Goal: Task Accomplishment & Management: Use online tool/utility

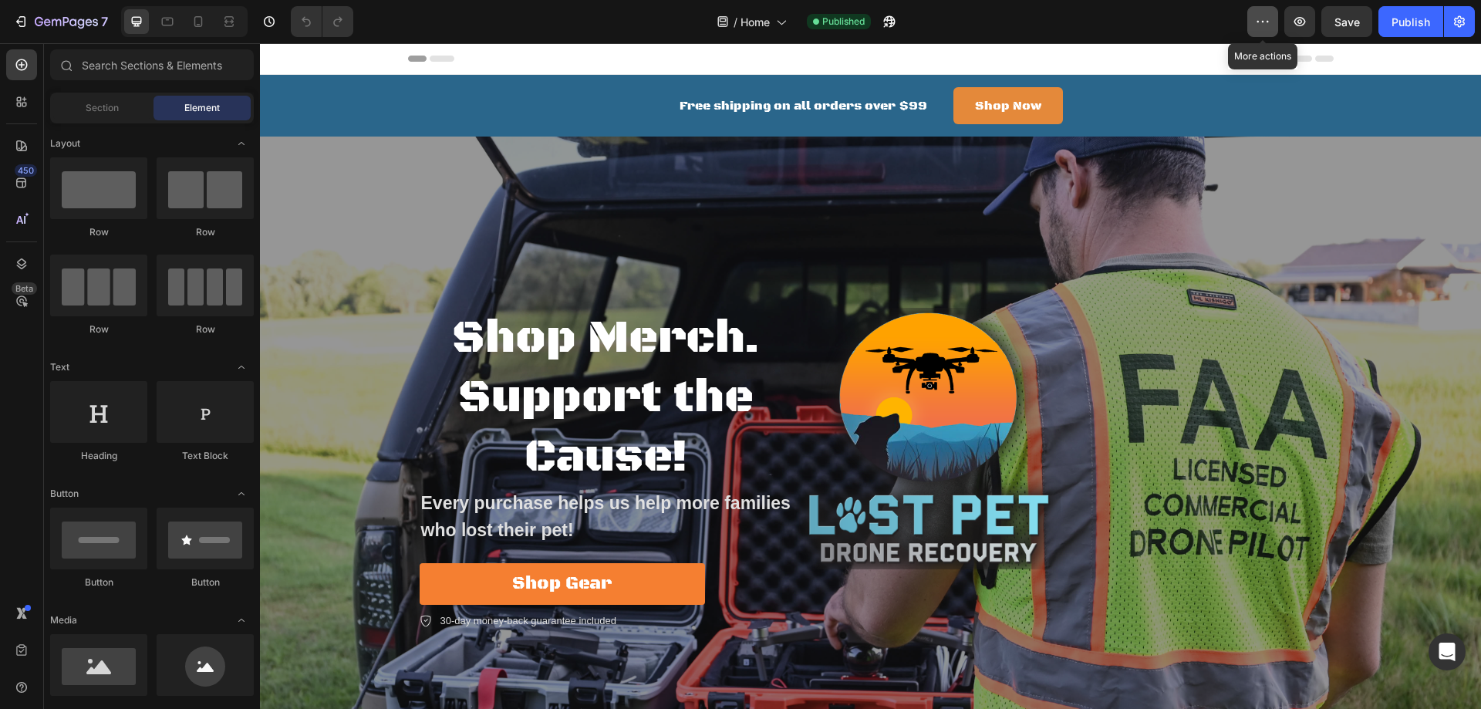
click at [1268, 18] on icon "button" at bounding box center [1262, 21] width 15 height 15
click at [1463, 21] on icon "button" at bounding box center [1459, 21] width 15 height 15
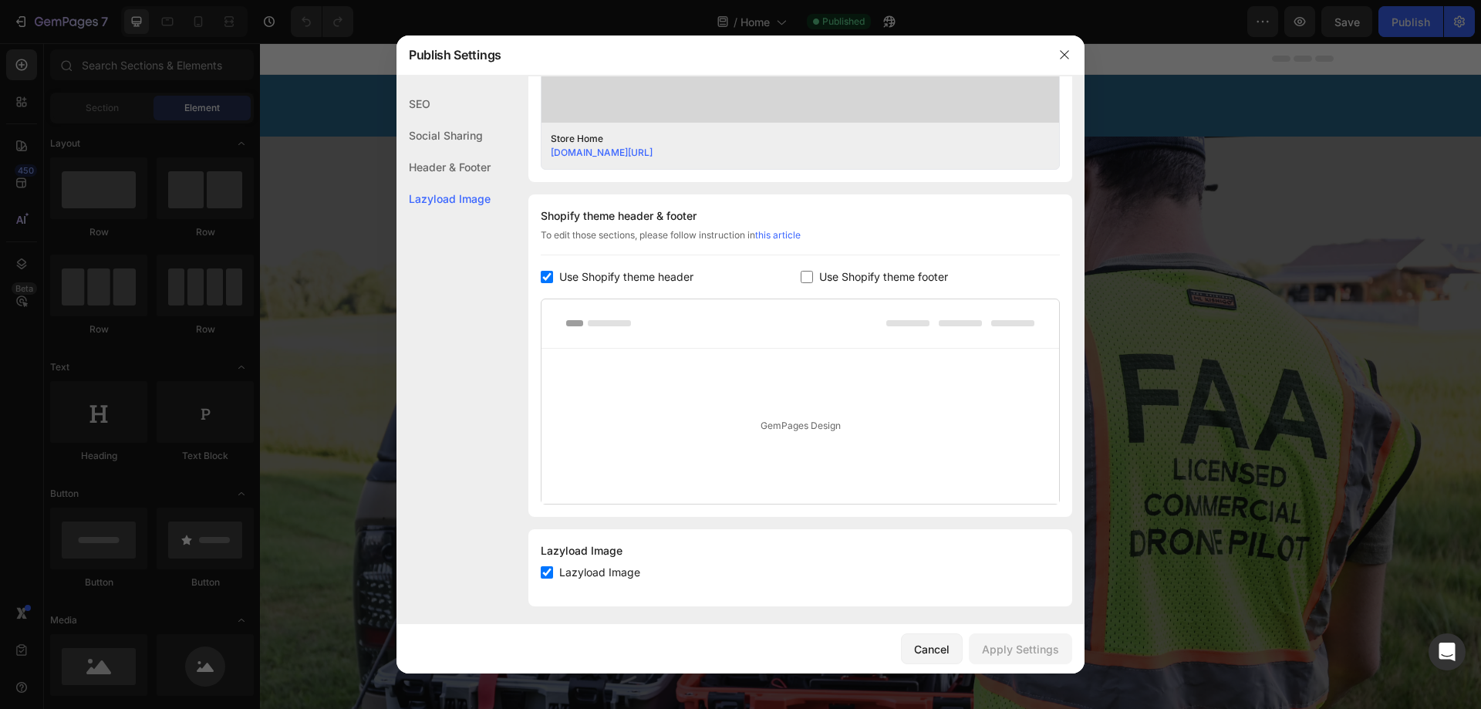
scroll to position [626, 0]
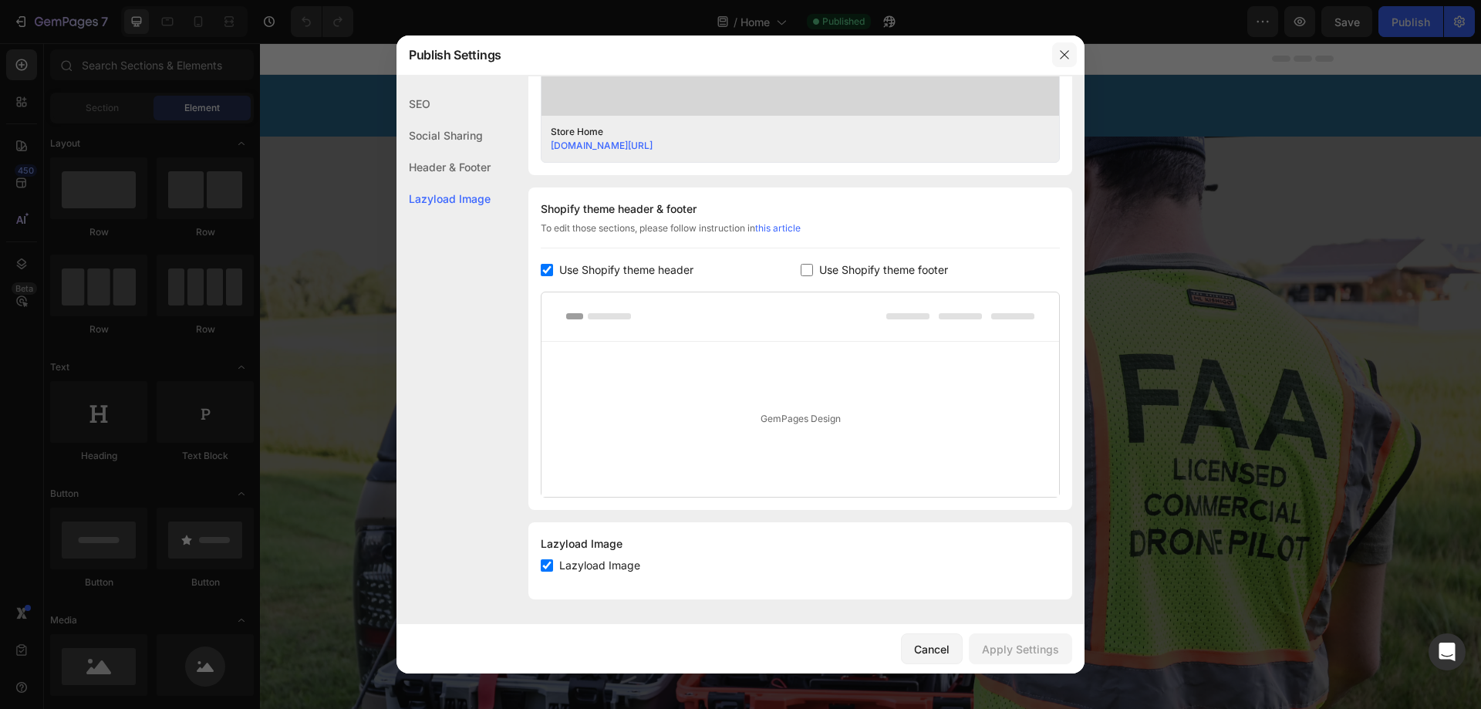
click at [1064, 57] on icon "button" at bounding box center [1065, 55] width 12 height 12
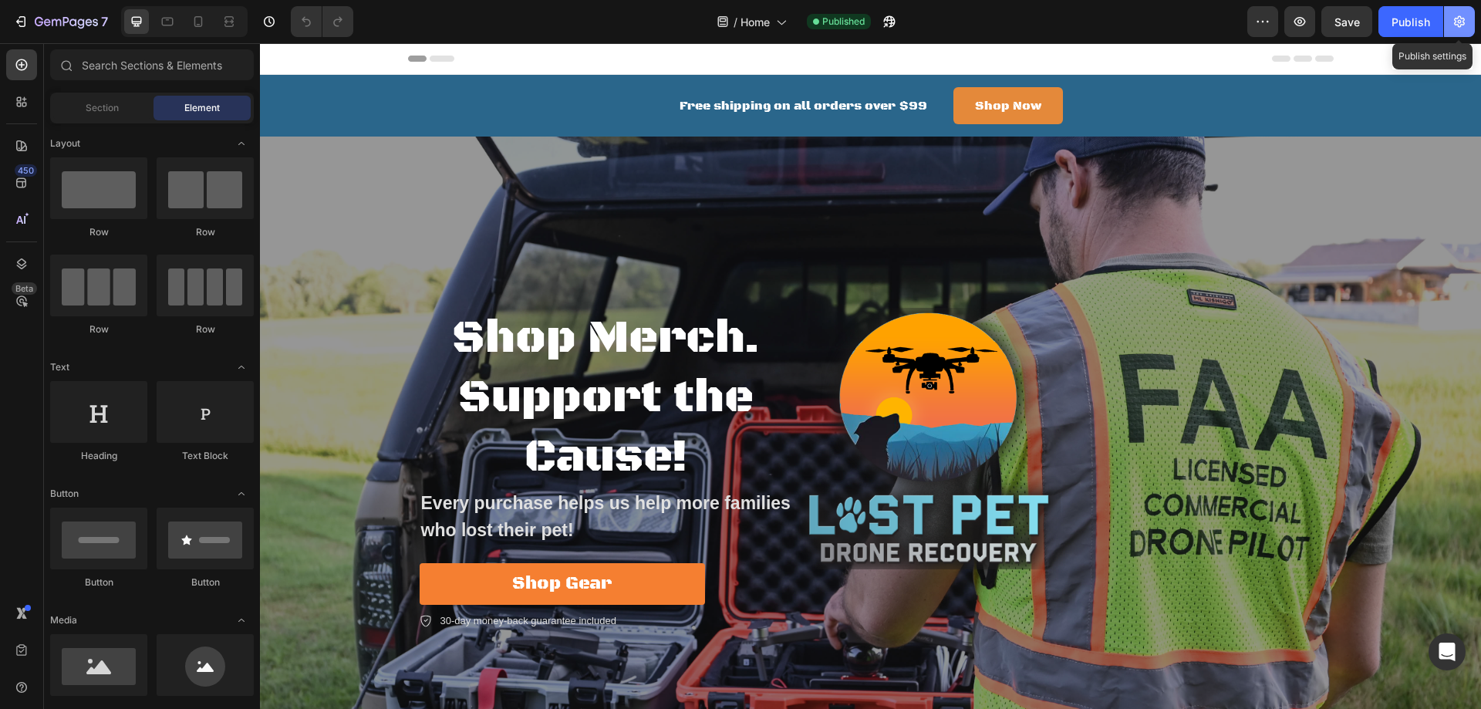
click at [1457, 15] on icon "button" at bounding box center [1459, 21] width 15 height 15
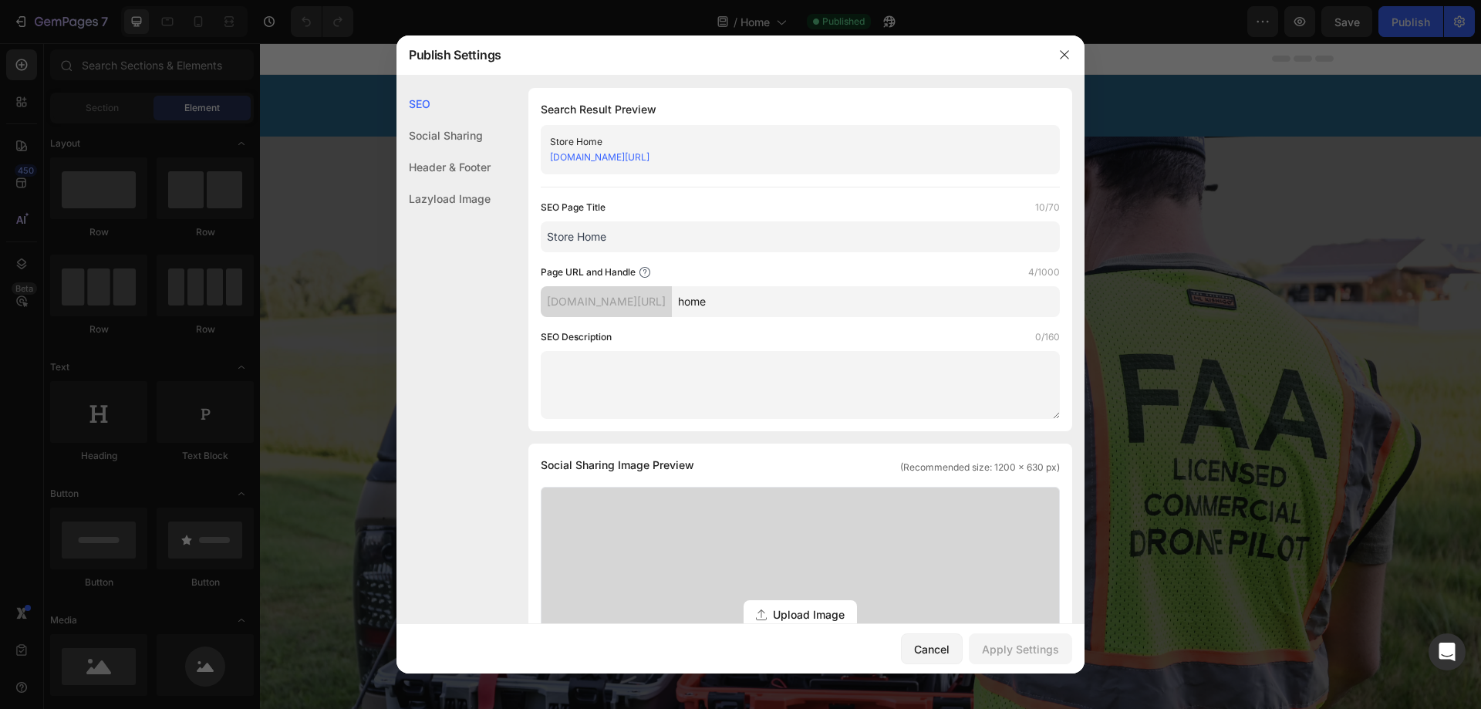
click at [1149, 134] on div at bounding box center [740, 354] width 1481 height 709
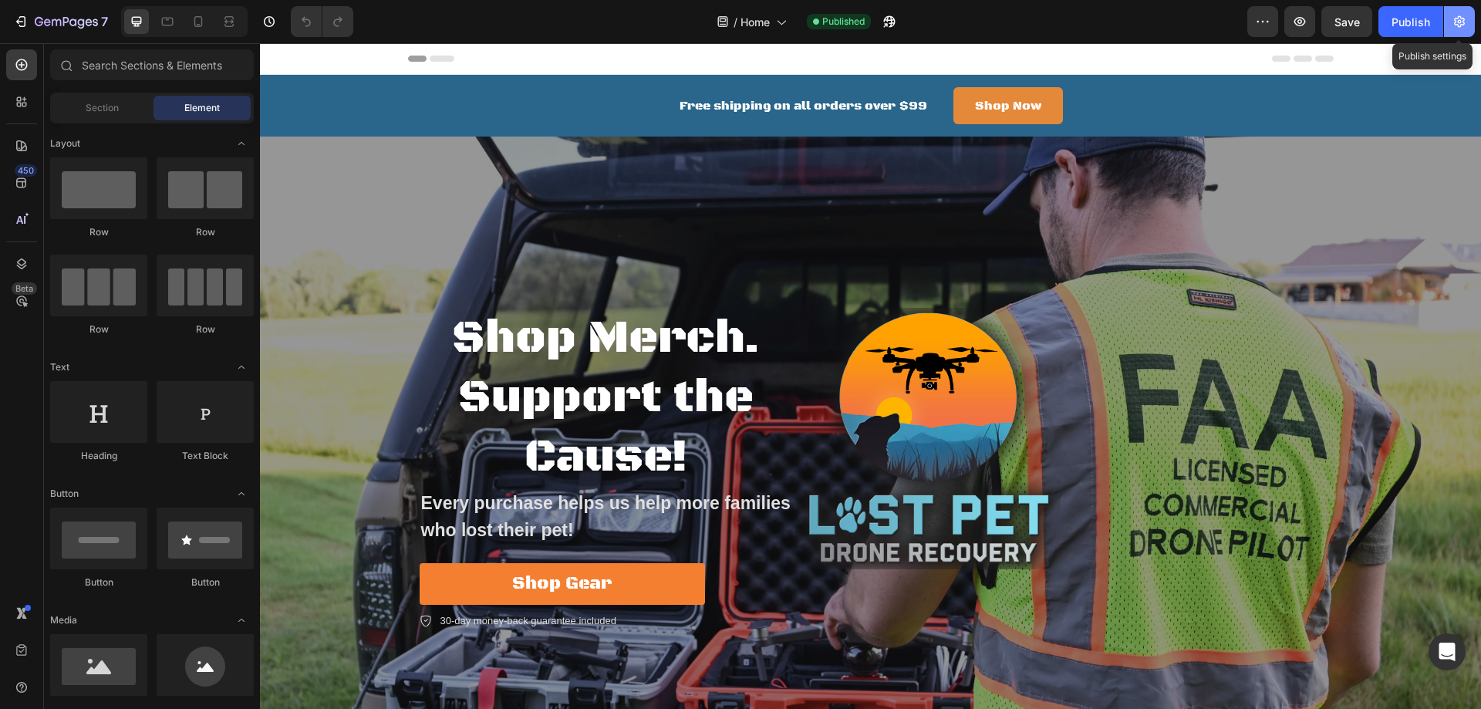
click at [1457, 22] on icon "button" at bounding box center [1459, 22] width 11 height 12
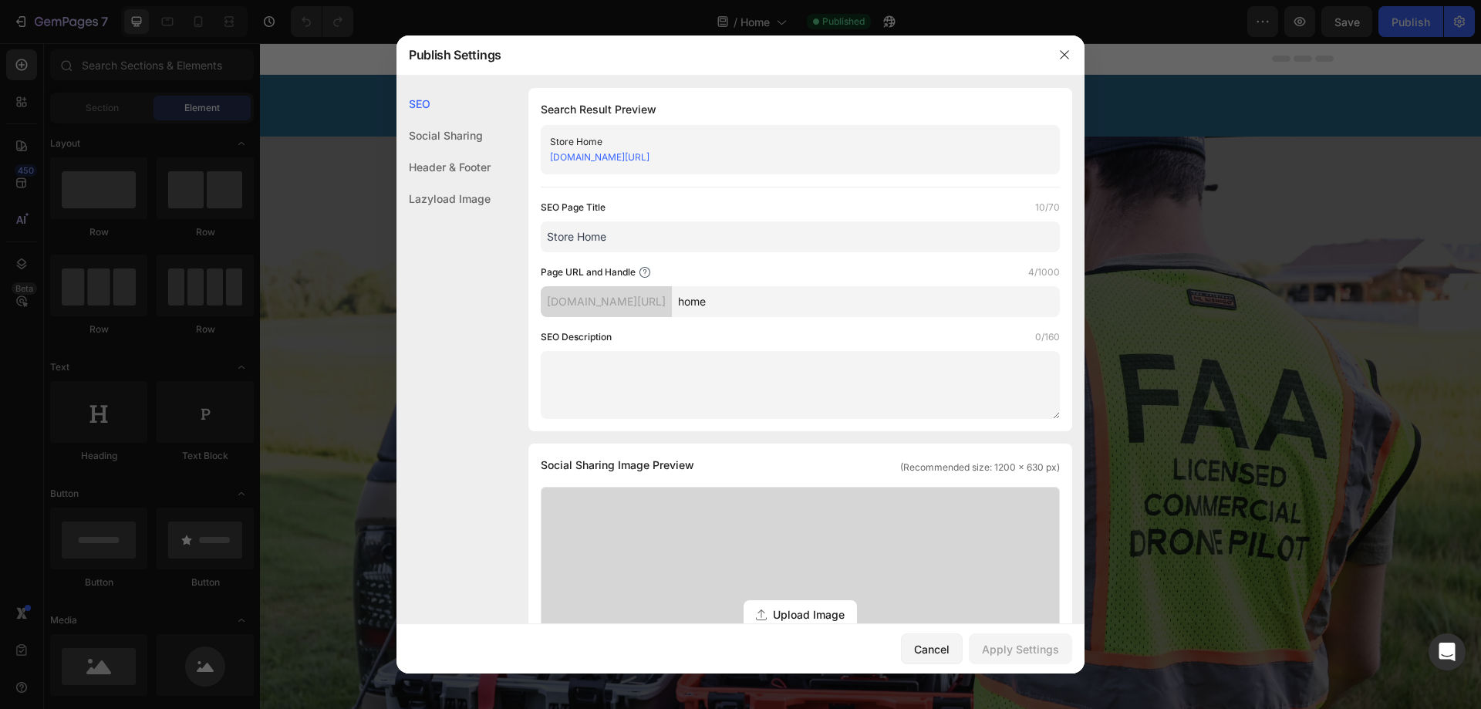
drag, startPoint x: 624, startPoint y: 237, endPoint x: 514, endPoint y: 245, distance: 110.7
click at [514, 245] on div "SEO Search Result Preview Store Home wdpjsh-vt.myshopify.com/pages/home SEO Pag…" at bounding box center [741, 663] width 688 height 1150
type input "Home2"
click at [789, 309] on input "home" at bounding box center [866, 301] width 388 height 31
type input "home2"
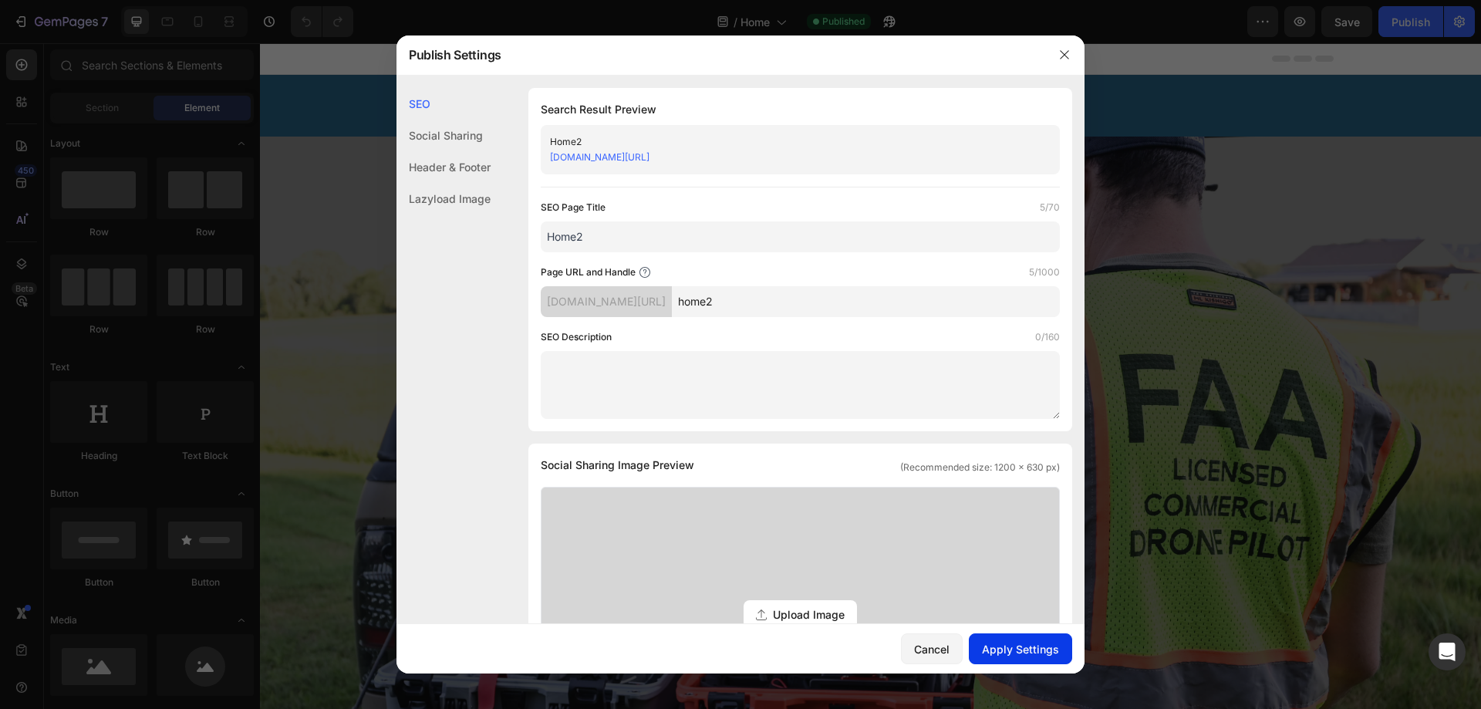
click at [1023, 656] on div "Apply Settings" at bounding box center [1020, 649] width 77 height 16
click at [1109, 478] on div at bounding box center [740, 354] width 1481 height 709
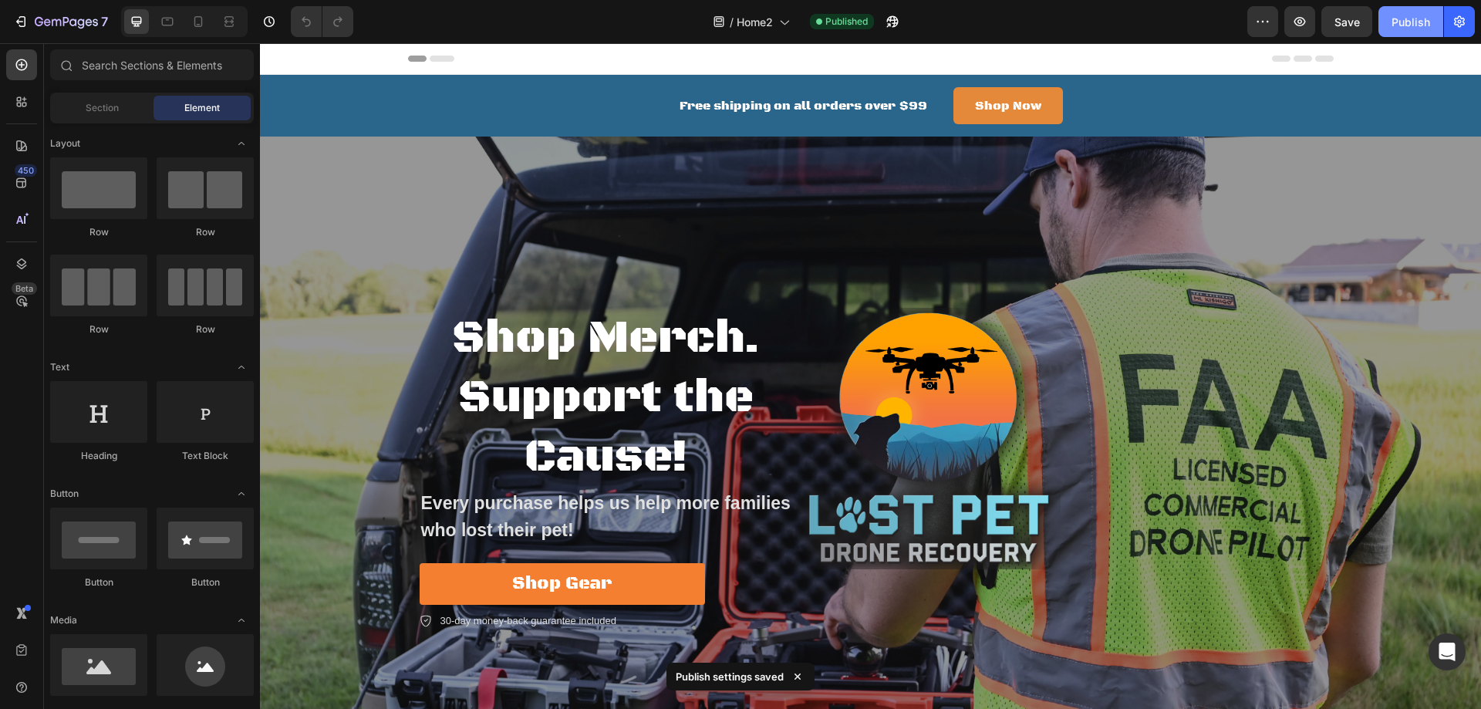
click at [1397, 16] on div "Publish" at bounding box center [1411, 22] width 39 height 16
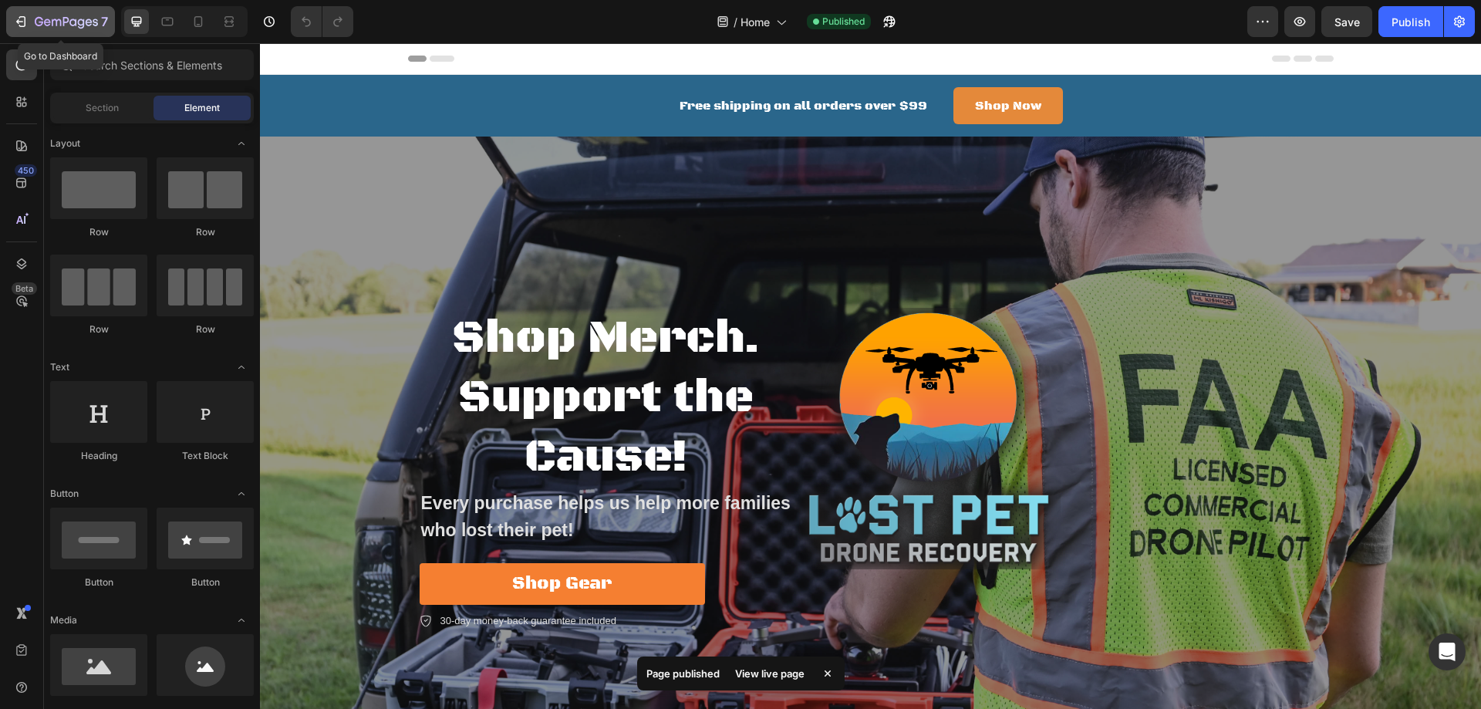
click at [49, 25] on icon "button" at bounding box center [47, 22] width 7 height 7
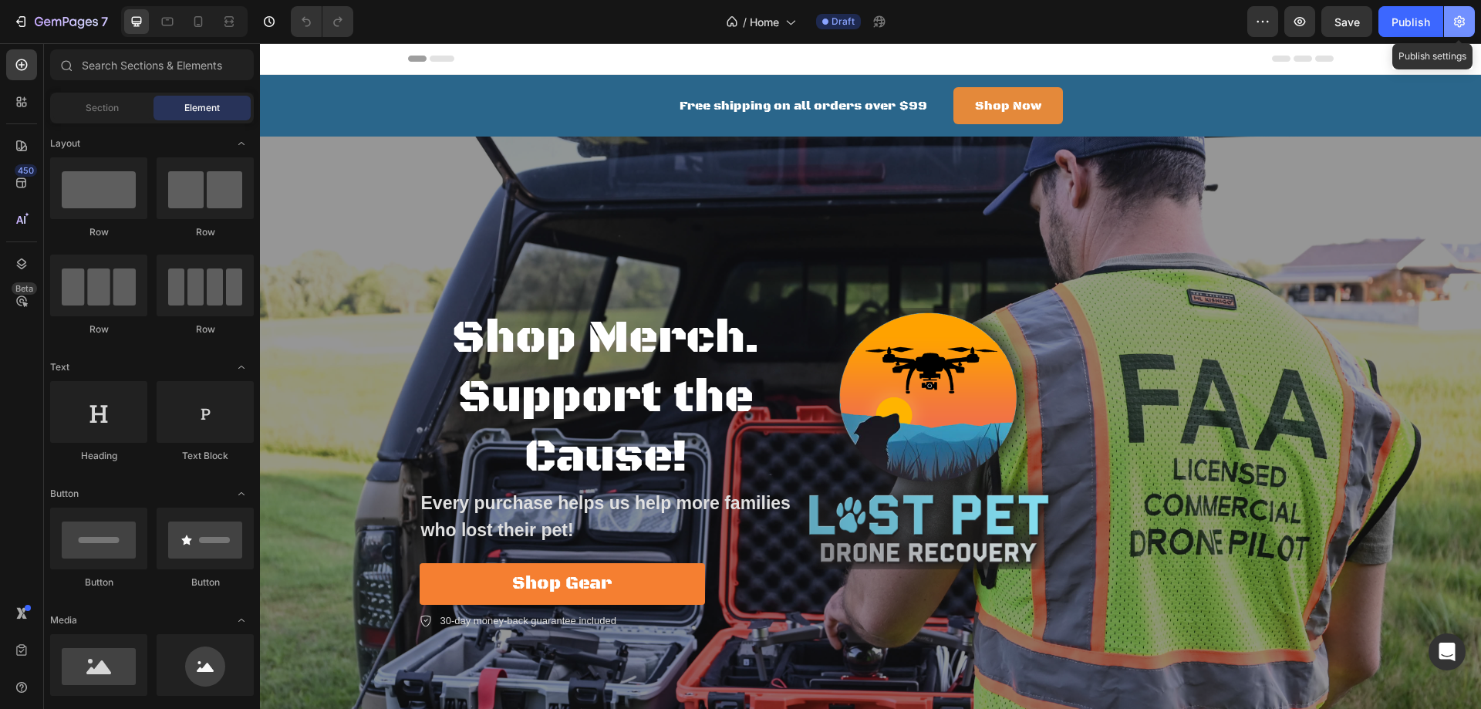
click at [1461, 21] on icon "button" at bounding box center [1459, 22] width 11 height 12
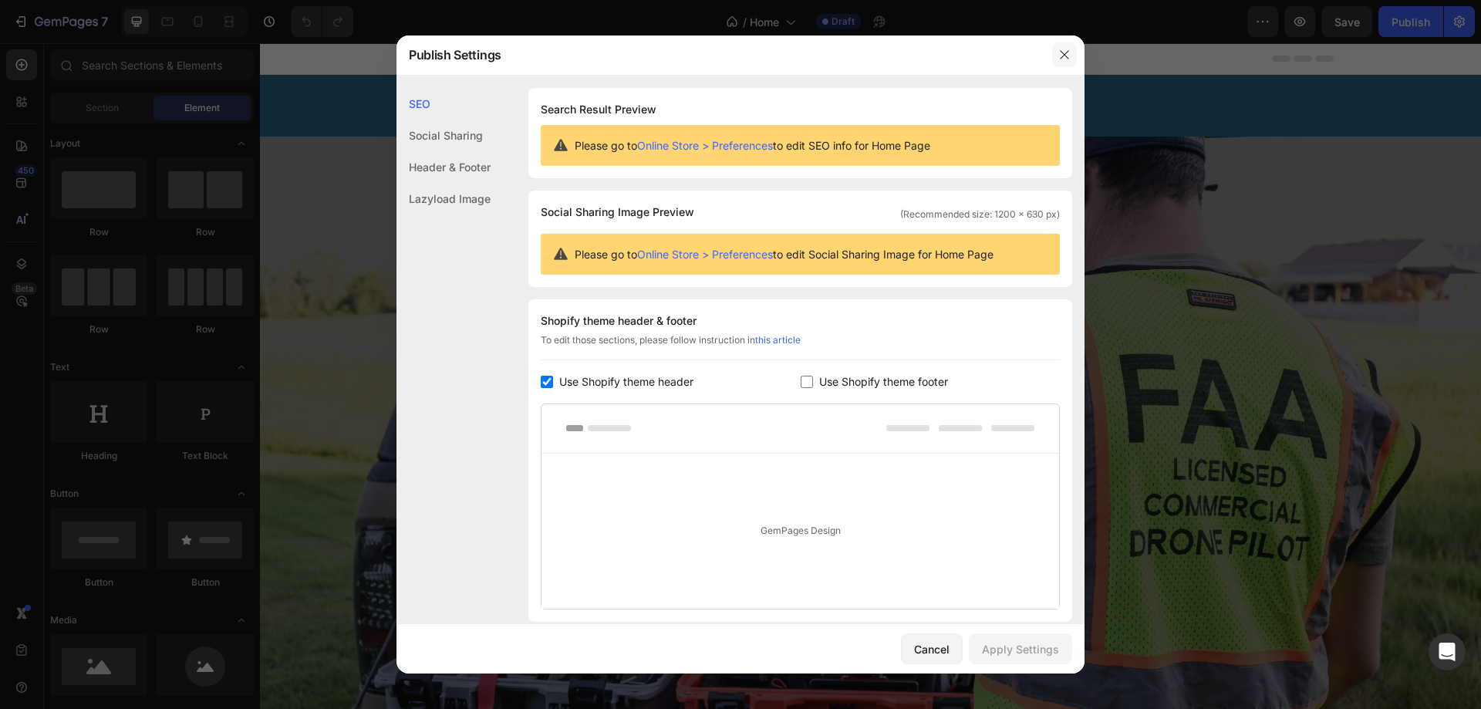
click at [1062, 53] on icon "button" at bounding box center [1064, 55] width 8 height 8
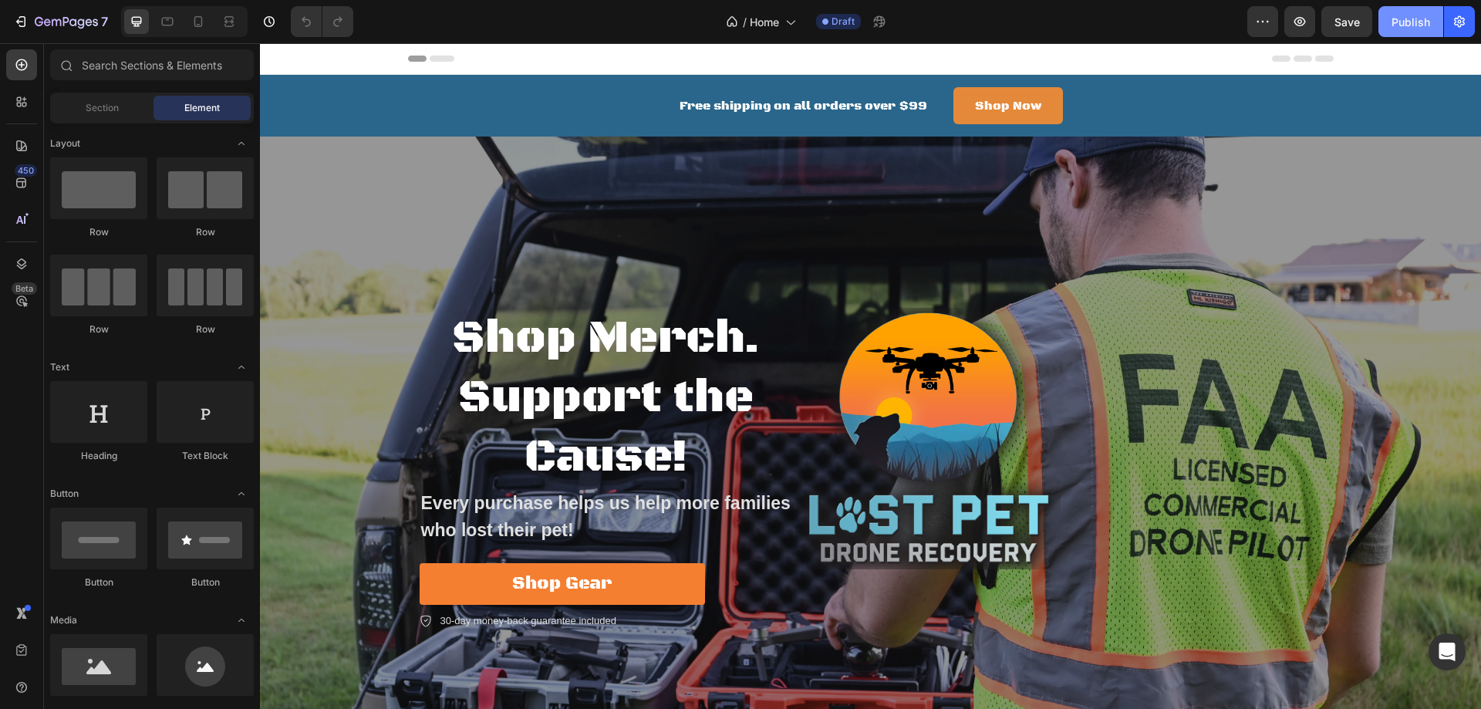
click at [1423, 22] on div "Publish" at bounding box center [1411, 22] width 39 height 16
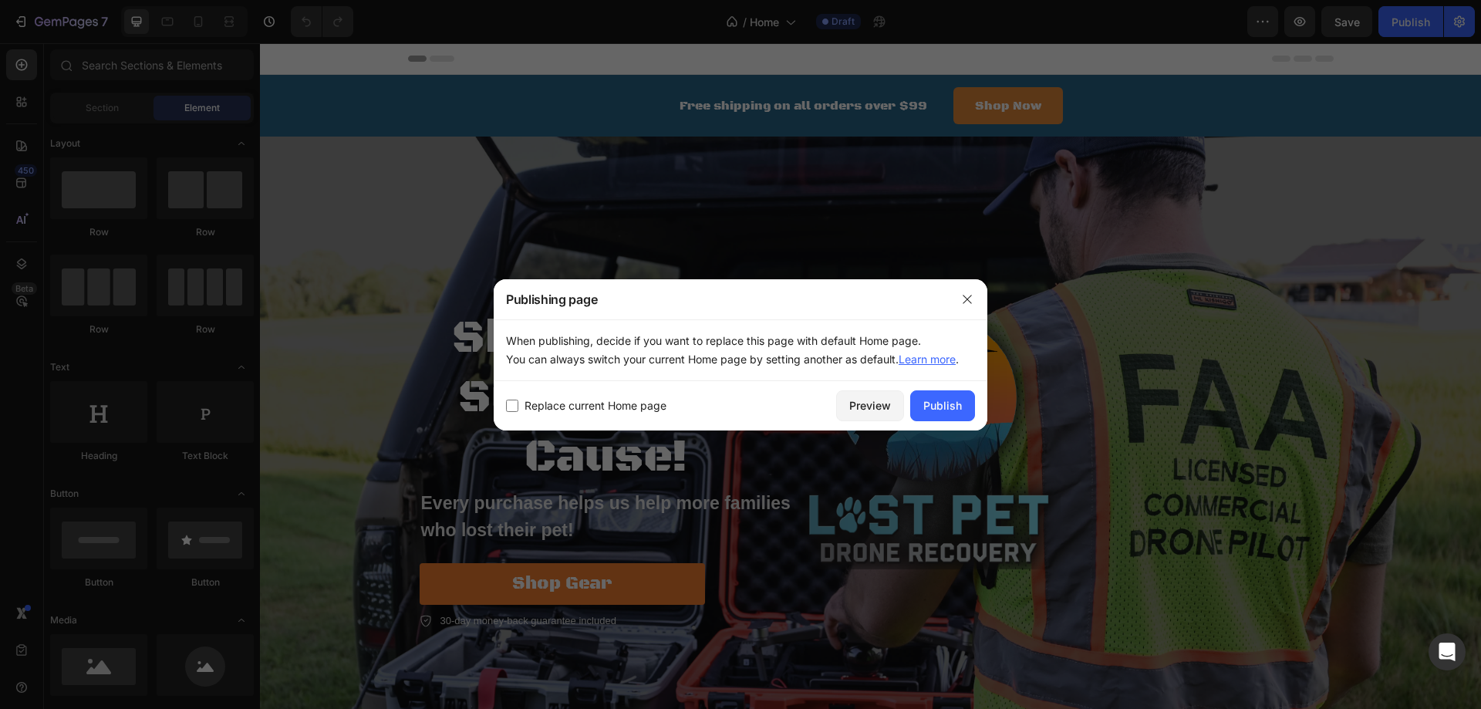
click at [508, 408] on input "checkbox" at bounding box center [512, 406] width 12 height 12
checkbox input "true"
click at [933, 407] on div "Publish" at bounding box center [943, 405] width 39 height 16
